Goal: Find specific page/section: Find specific page/section

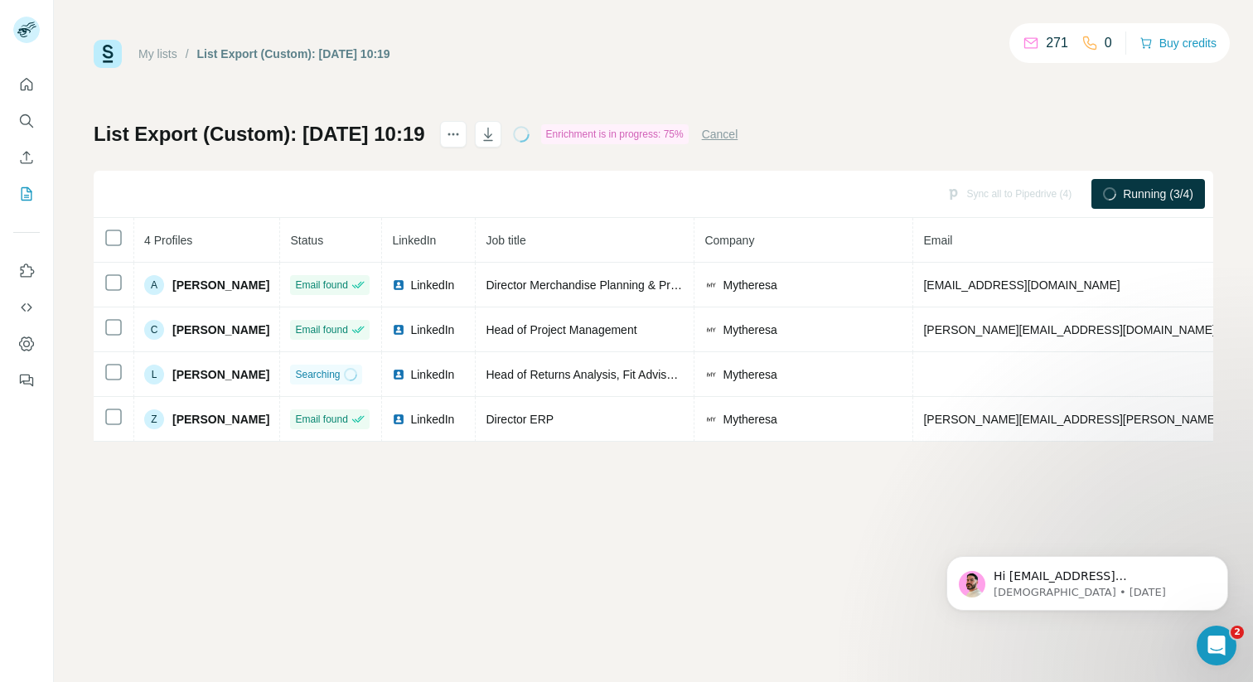
click at [162, 50] on link "My lists" at bounding box center [157, 53] width 39 height 13
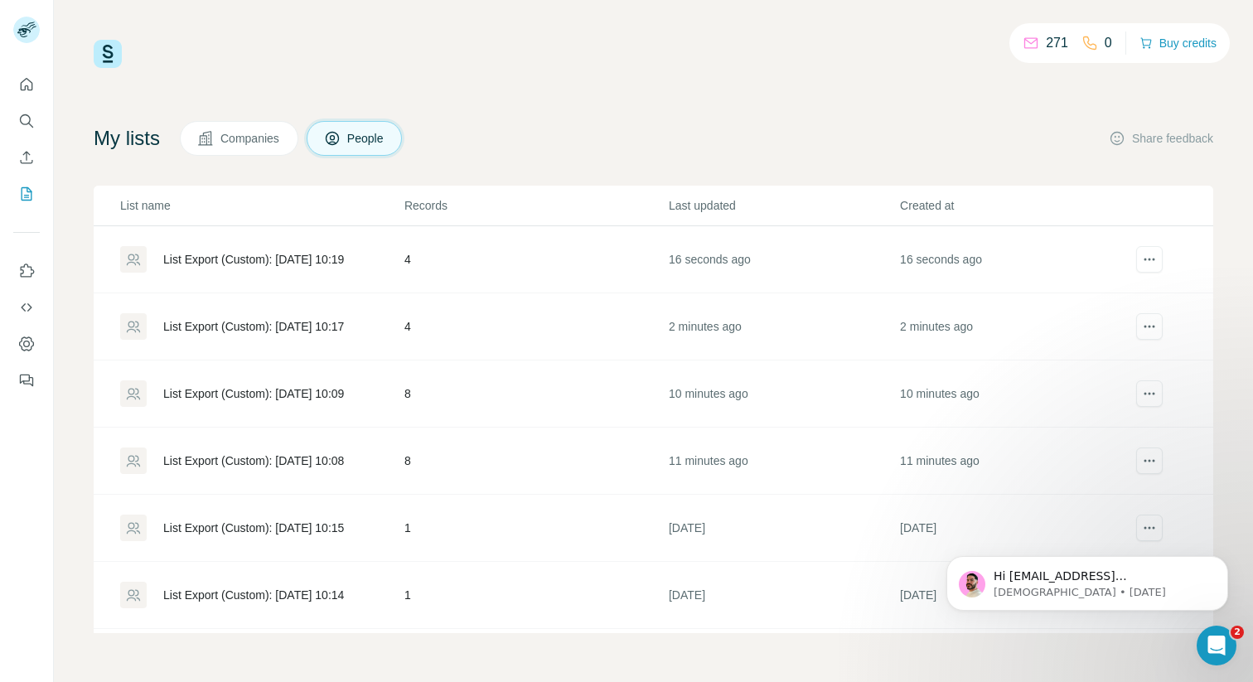
click at [237, 264] on div "List Export (Custom): 07/10/2025 10:19" at bounding box center [253, 259] width 181 height 17
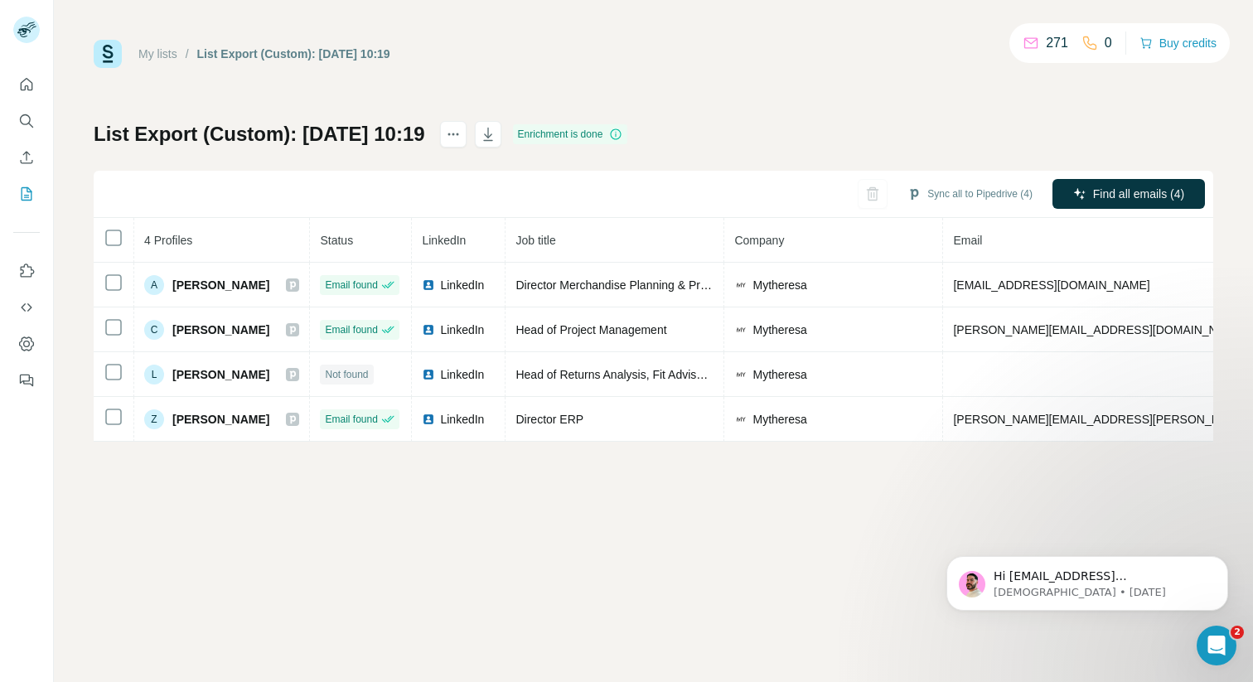
click at [164, 51] on link "My lists" at bounding box center [157, 53] width 39 height 13
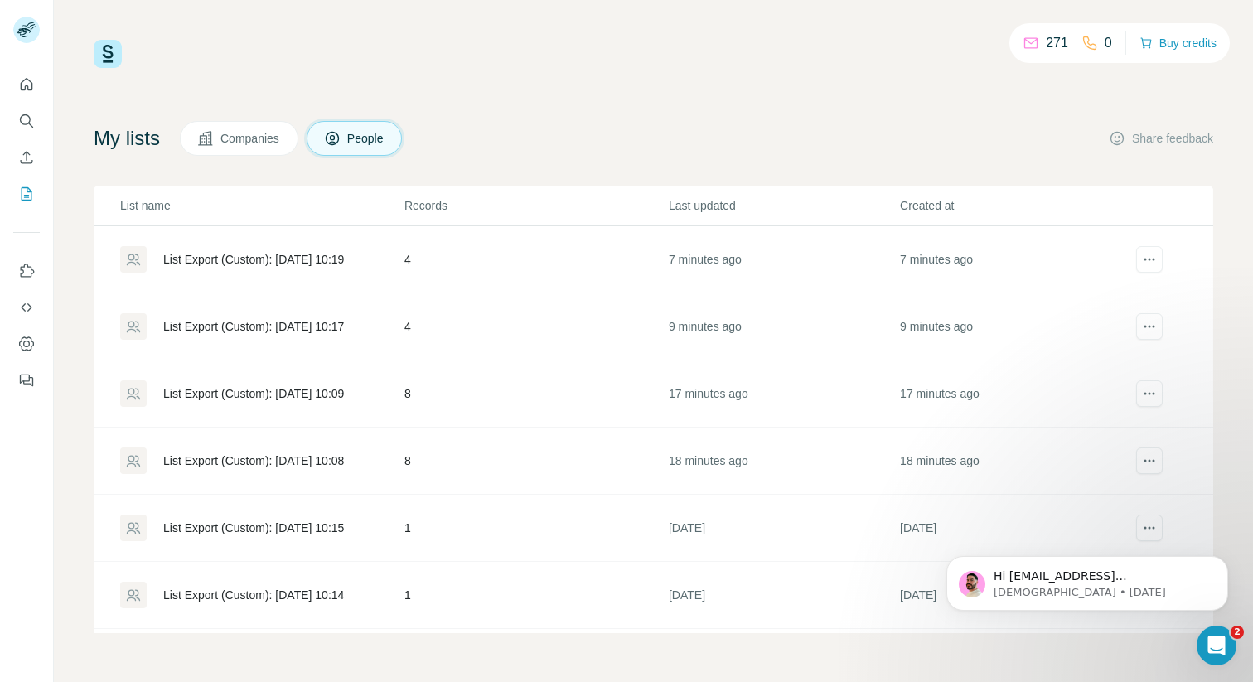
click at [278, 256] on div "List Export (Custom): 07/10/2025 10:19" at bounding box center [253, 259] width 181 height 17
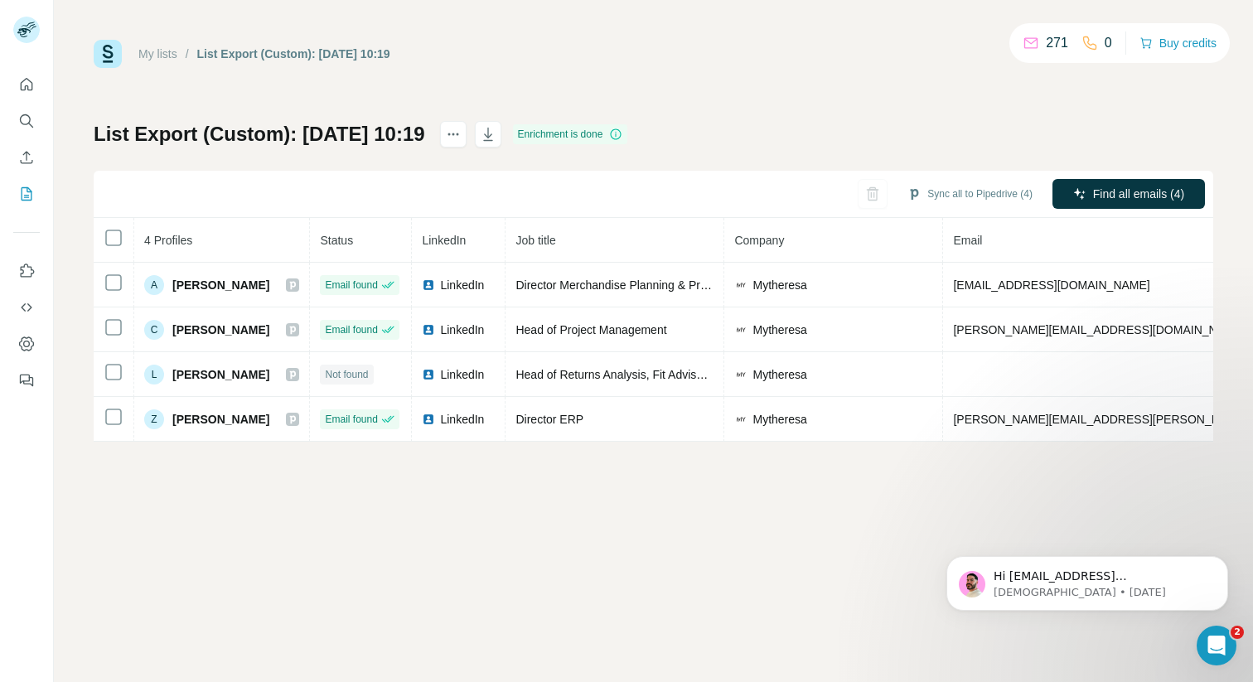
click at [166, 46] on div "My lists" at bounding box center [157, 54] width 39 height 17
click at [167, 53] on link "My lists" at bounding box center [157, 53] width 39 height 13
